Goal: Ask a question

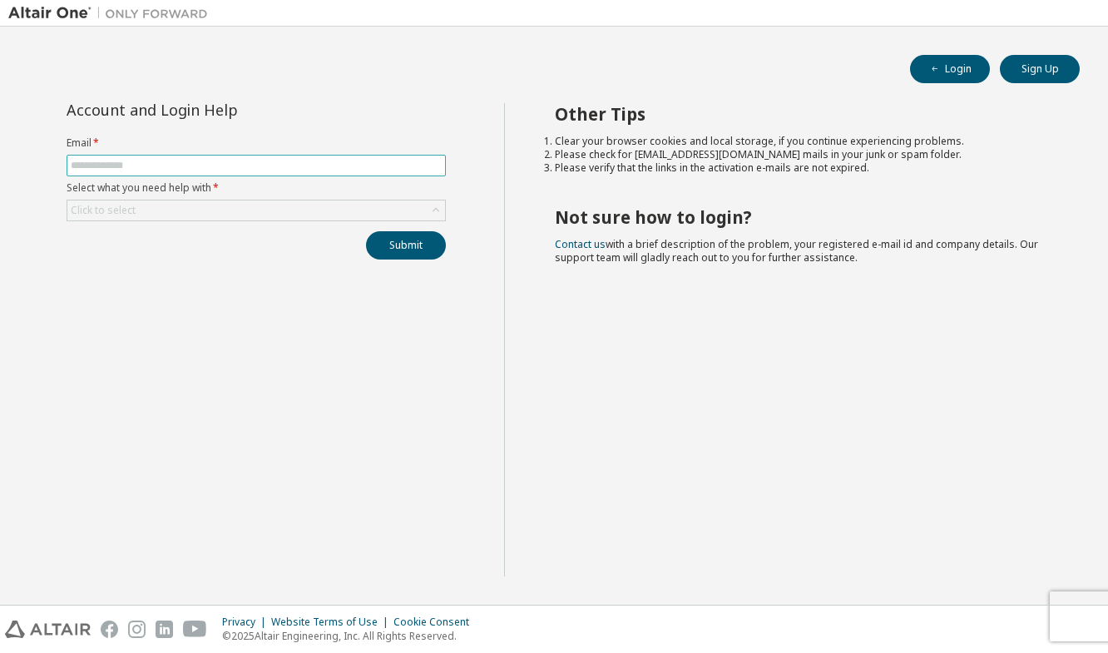
click at [246, 168] on input "text" at bounding box center [256, 165] width 371 height 13
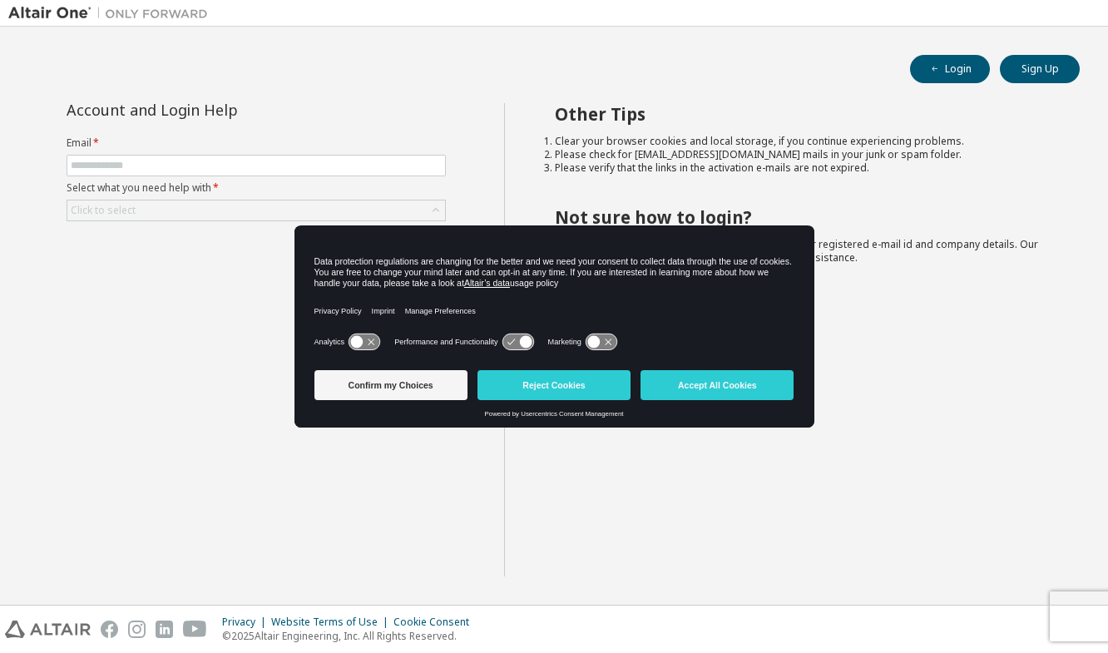
click at [254, 176] on form "Email * Select what you need help with * Click to select" at bounding box center [256, 178] width 379 height 85
click at [195, 270] on div "Account and Login Help Email * Select what you need help with * Click to select…" at bounding box center [256, 339] width 496 height 473
click at [222, 201] on div "Click to select" at bounding box center [256, 211] width 378 height 20
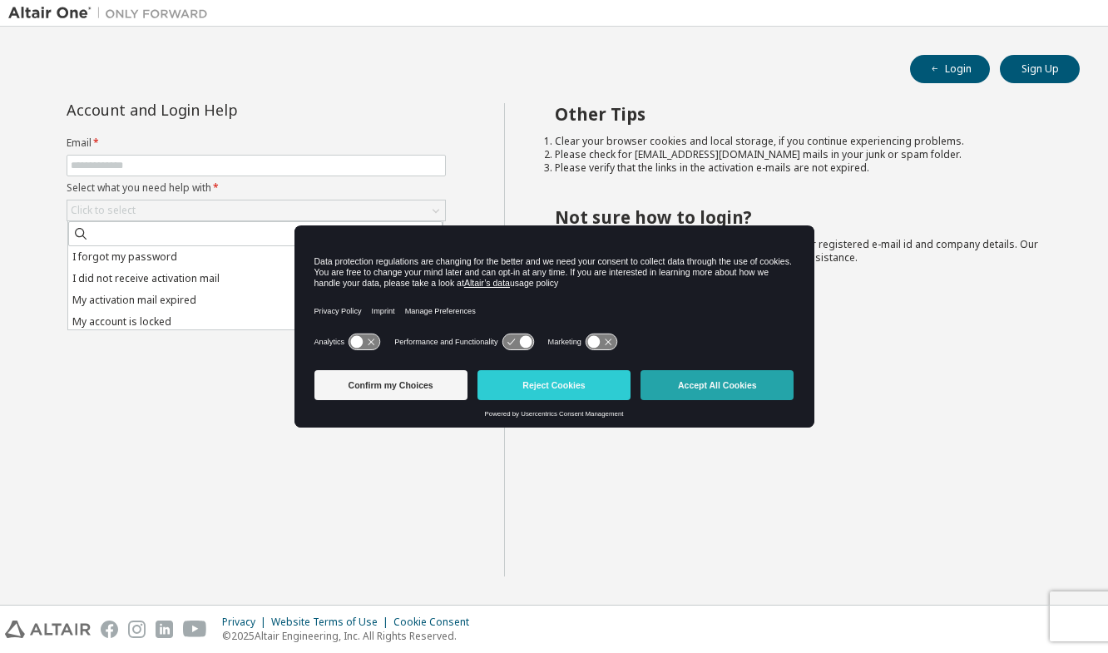
drag, startPoint x: 756, startPoint y: 390, endPoint x: 592, endPoint y: 339, distance: 171.8
click at [757, 390] on button "Accept All Cookies" at bounding box center [717, 385] width 153 height 30
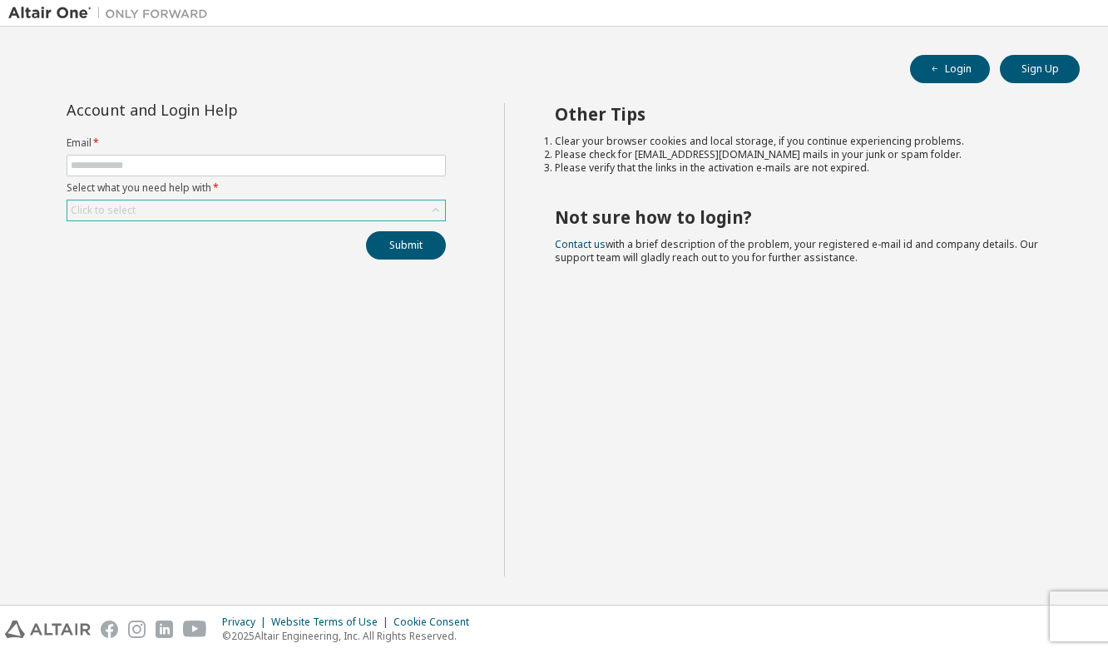
click at [204, 211] on div "Click to select" at bounding box center [256, 211] width 378 height 20
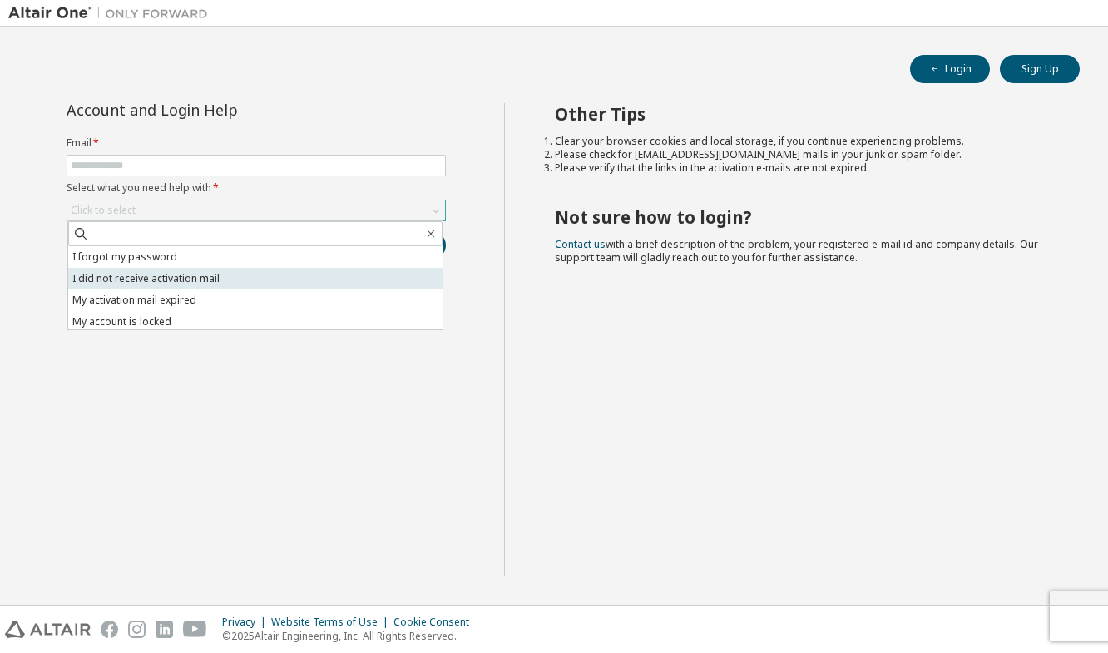
click at [181, 279] on li "I did not receive activation mail" at bounding box center [255, 279] width 374 height 22
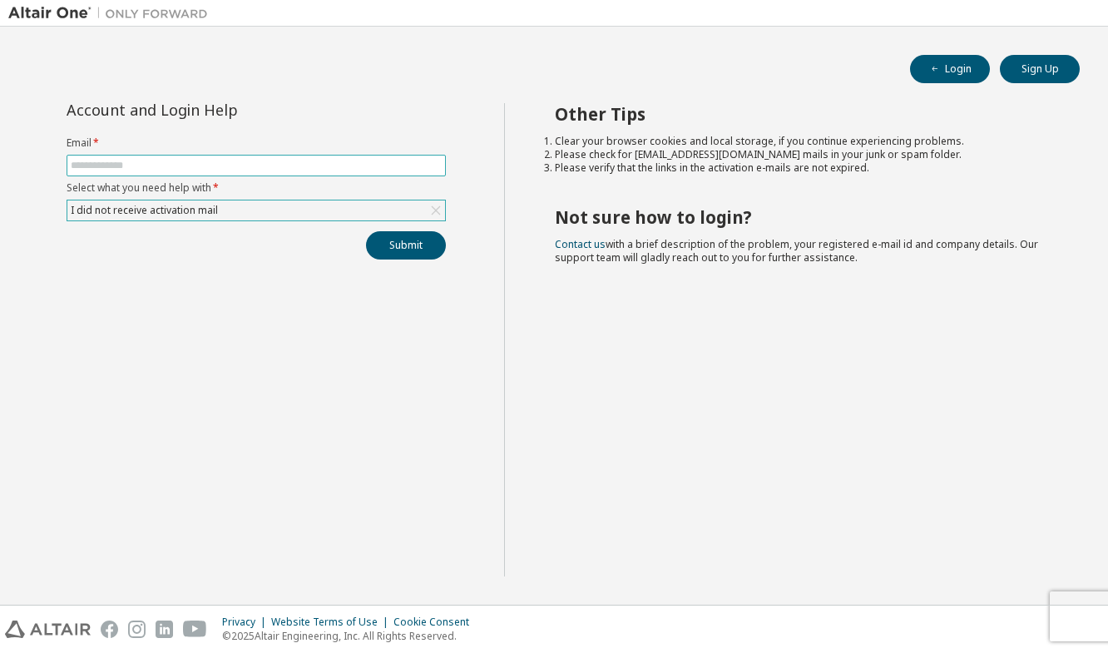
click at [187, 166] on input "text" at bounding box center [256, 165] width 371 height 13
type input "**********"
drag, startPoint x: 425, startPoint y: 250, endPoint x: 367, endPoint y: 247, distance: 58.3
click at [426, 250] on button "Submit" at bounding box center [406, 245] width 80 height 28
drag, startPoint x: 409, startPoint y: 228, endPoint x: 415, endPoint y: 262, distance: 34.6
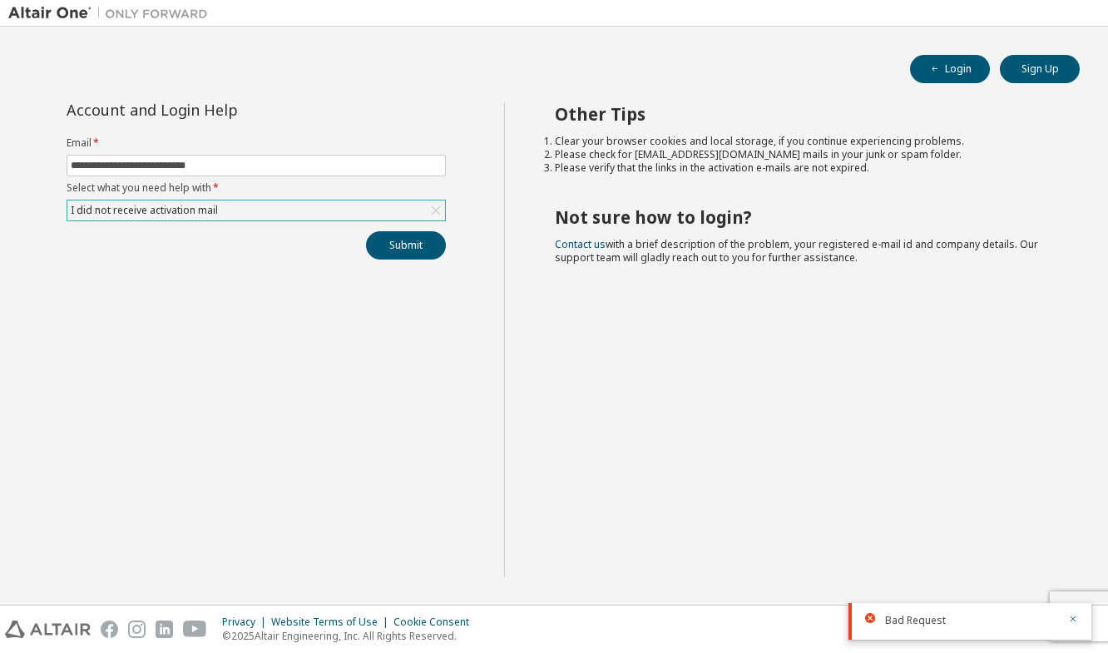
click at [410, 229] on div "**********" at bounding box center [256, 181] width 399 height 156
click at [419, 248] on button "Submit" at bounding box center [406, 245] width 80 height 28
